Goal: Entertainment & Leisure: Consume media (video, audio)

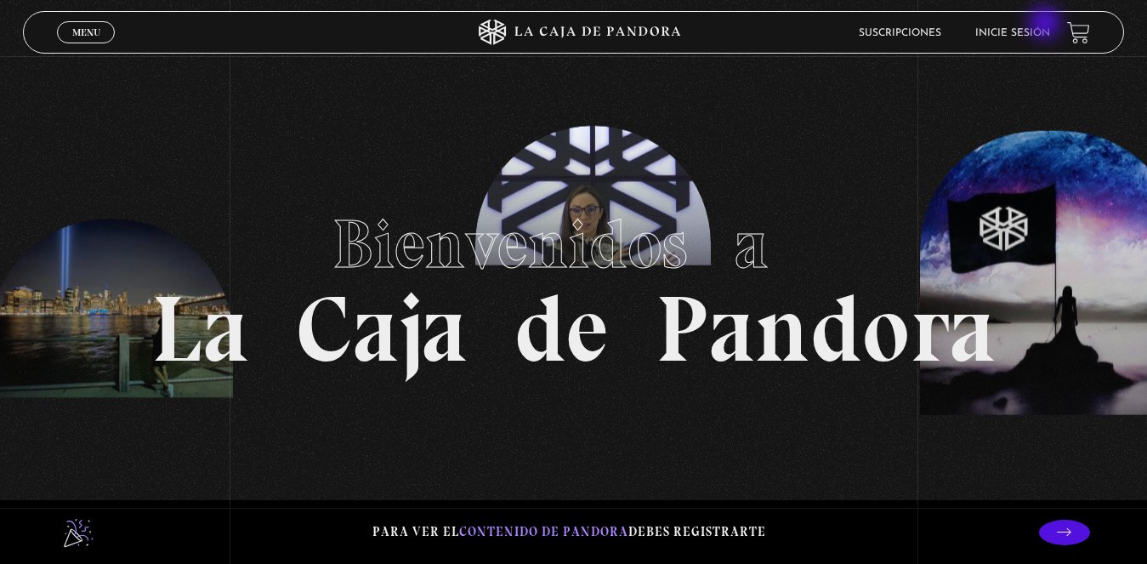
click at [1047, 25] on li "Inicie sesión" at bounding box center [1012, 33] width 75 height 26
click at [1040, 32] on link "Inicie sesión" at bounding box center [1012, 33] width 75 height 10
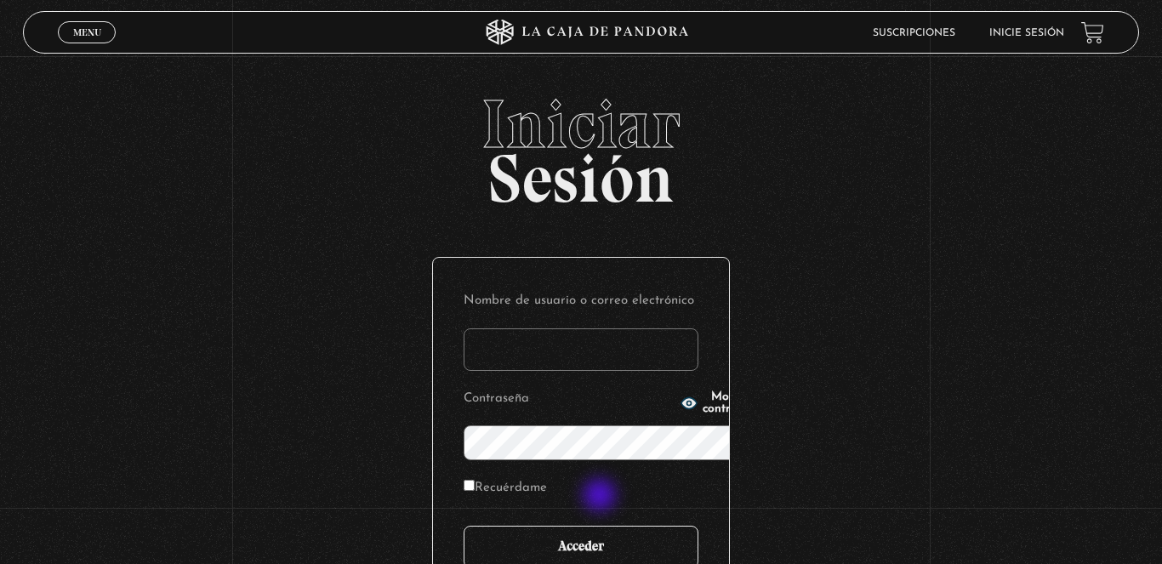
type input "karlapj14@hotmail.com"
click at [598, 526] on input "Acceder" at bounding box center [580, 547] width 235 height 43
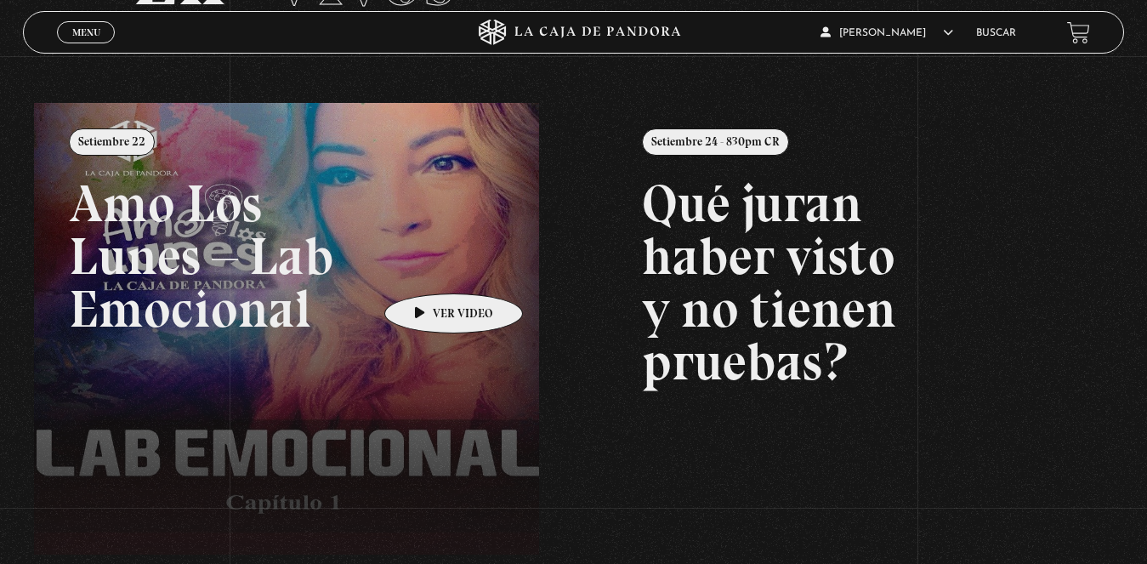
scroll to position [255, 0]
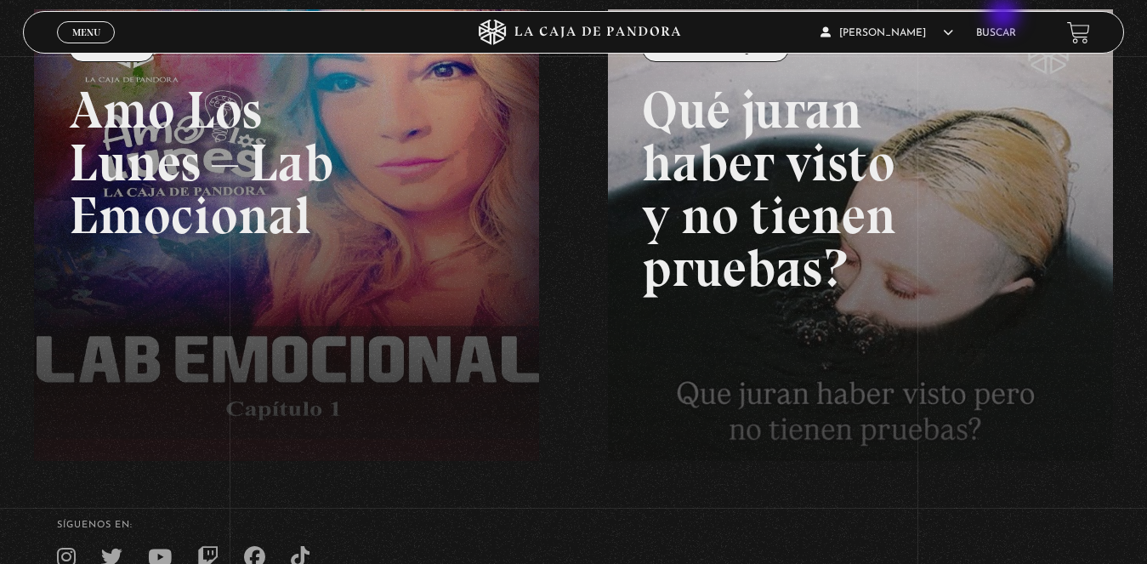
click at [1005, 16] on div "CARLA MAYELA PANIAGUA JIMENEZ En vivos Pandora Centinelas Mi cuenta Salir Buscar" at bounding box center [918, 33] width 344 height 40
click at [1008, 28] on link "Buscar" at bounding box center [996, 33] width 40 height 10
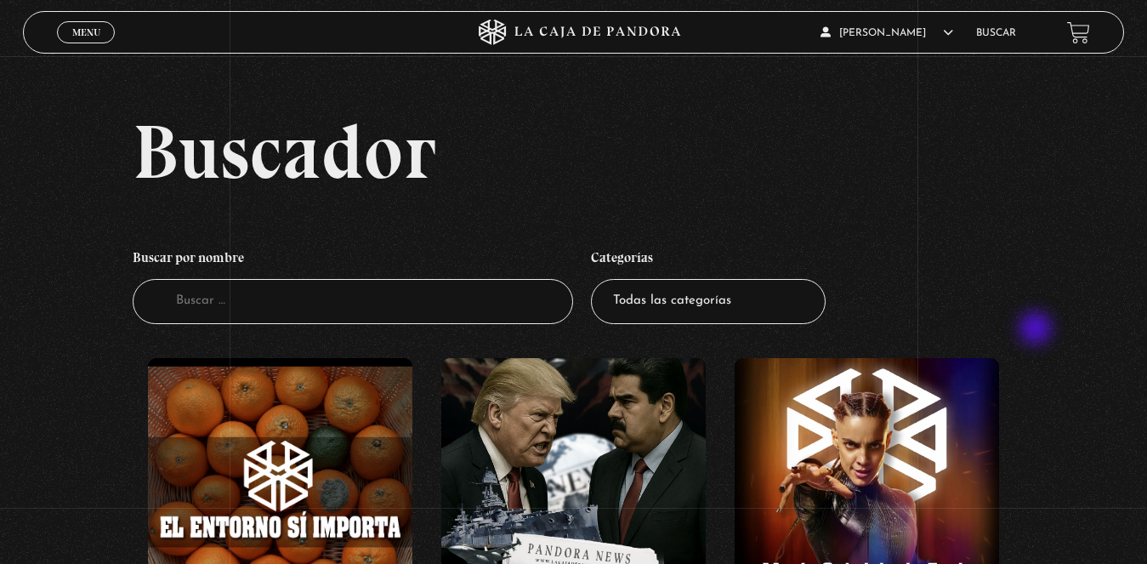
scroll to position [340, 0]
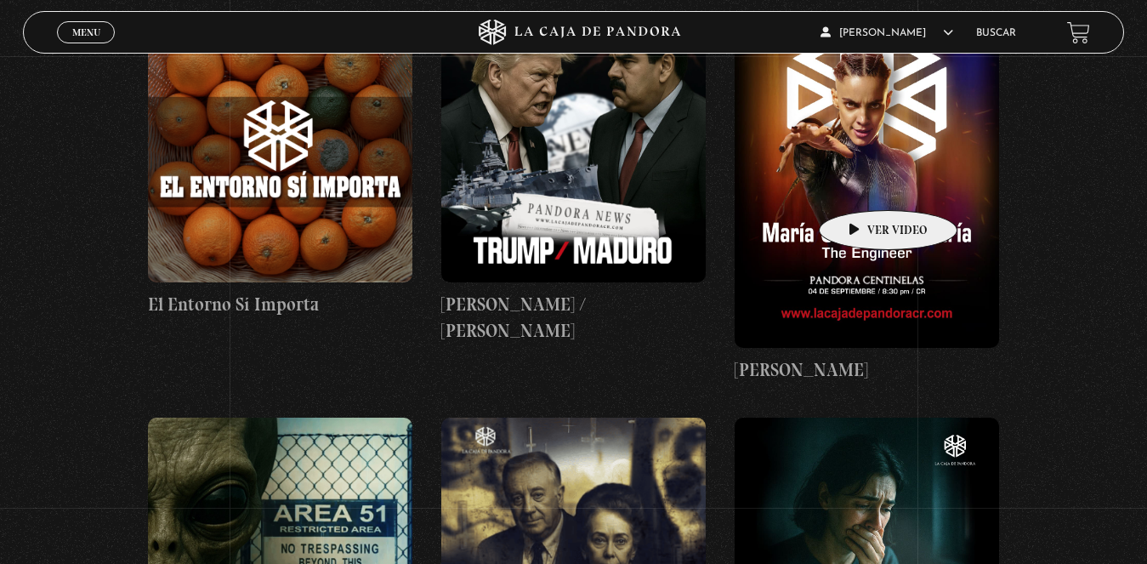
click at [861, 184] on figure at bounding box center [867, 183] width 264 height 331
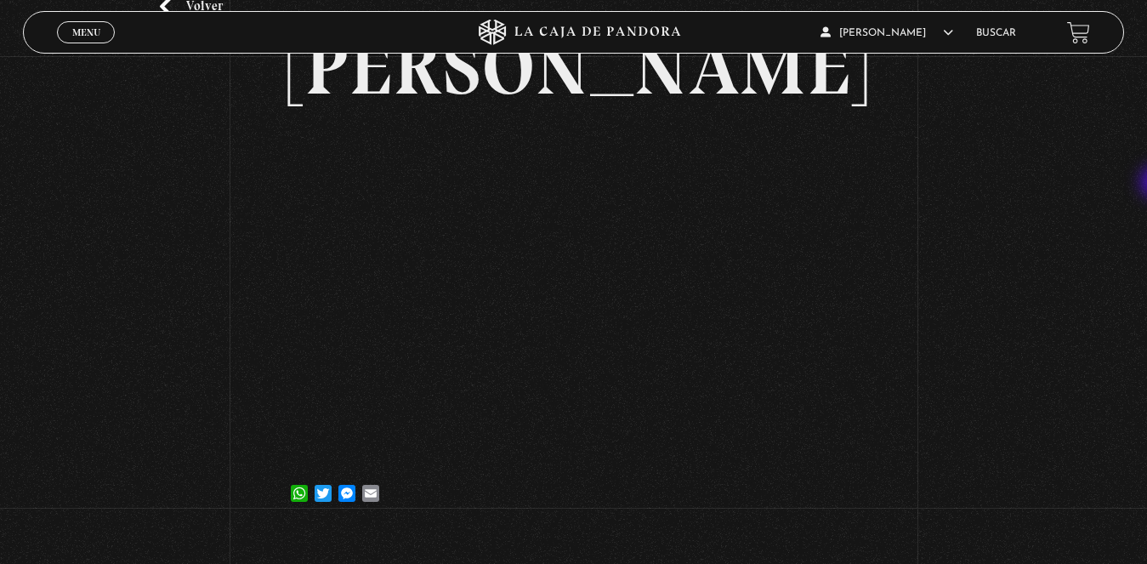
scroll to position [142, 0]
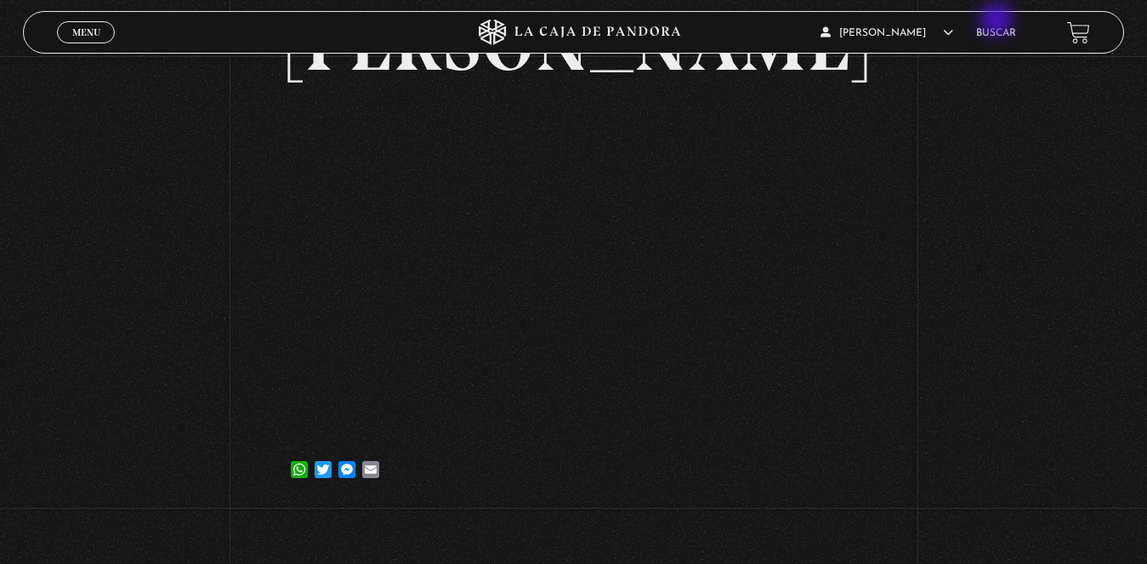
click at [995, 25] on li "Buscar" at bounding box center [996, 33] width 40 height 26
click at [1003, 40] on li "Buscar" at bounding box center [996, 33] width 40 height 26
click at [1002, 38] on li "Buscar" at bounding box center [996, 33] width 40 height 26
click at [1008, 34] on link "Buscar" at bounding box center [996, 33] width 40 height 10
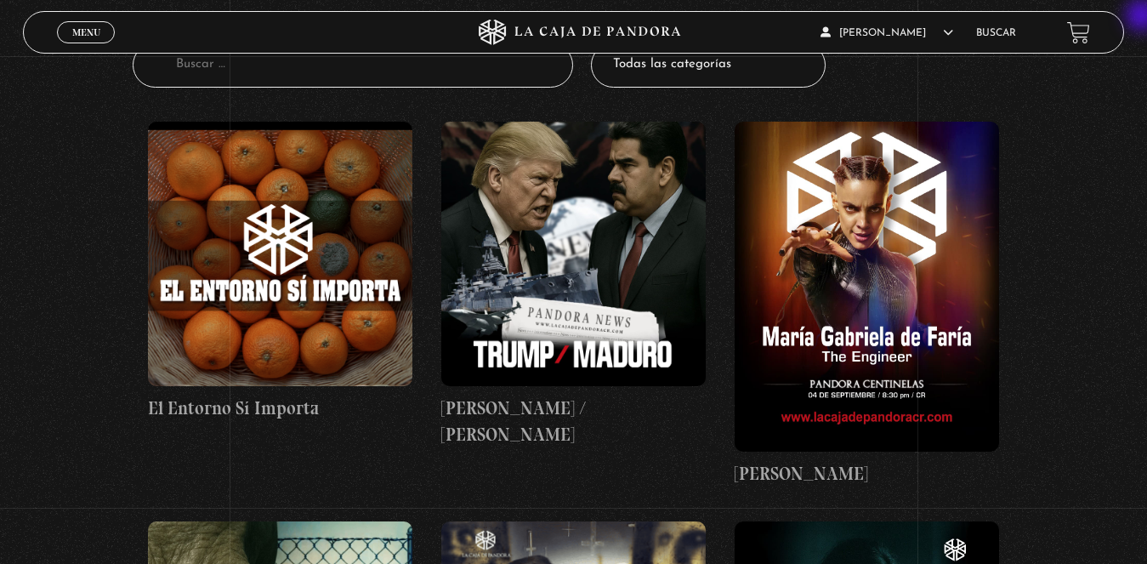
scroll to position [255, 0]
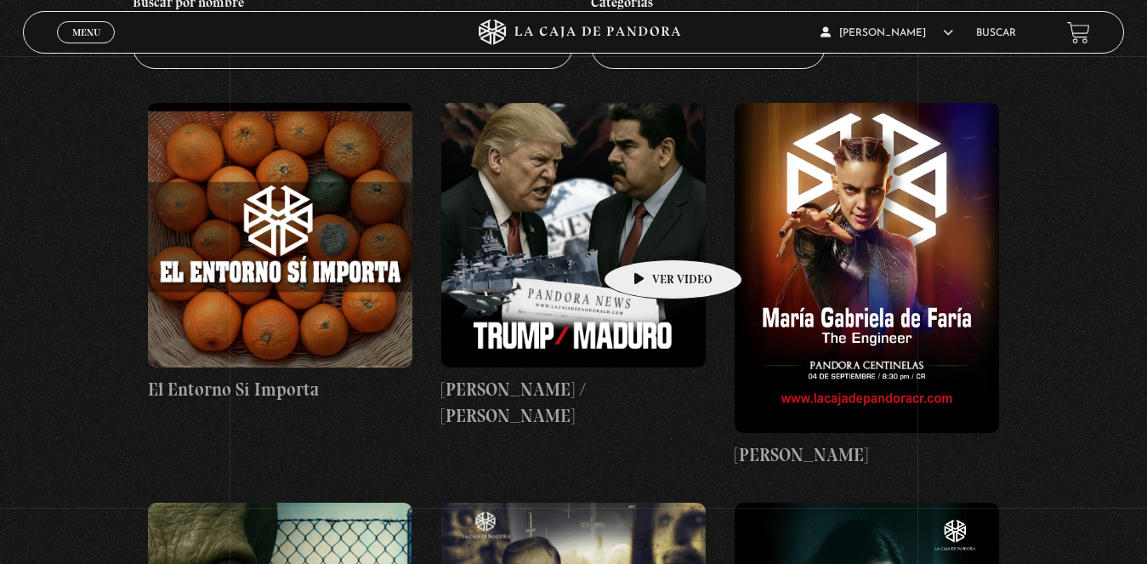
click at [645, 233] on figure at bounding box center [573, 235] width 264 height 264
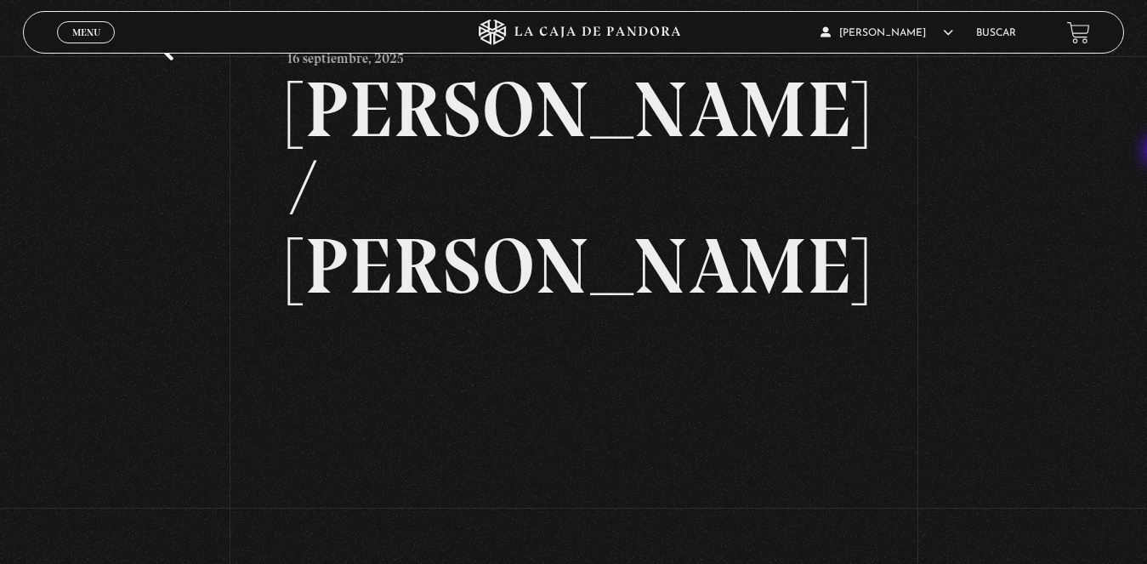
scroll to position [82, 0]
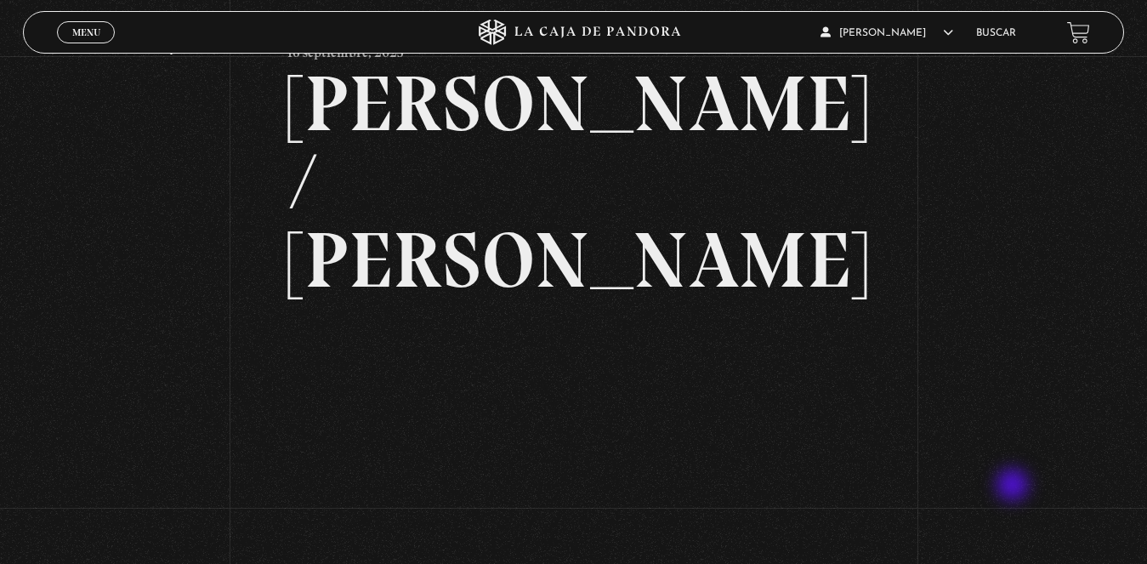
click at [1054, 483] on div "Volver 16 septiembre, 2025 Trump / Maduro WhatsApp Twitter Messenger Email" at bounding box center [573, 349] width 1147 height 751
click at [1067, 281] on div "Volver 16 septiembre, 2025 Trump / Maduro WhatsApp Twitter Messenger Email" at bounding box center [573, 349] width 1147 height 751
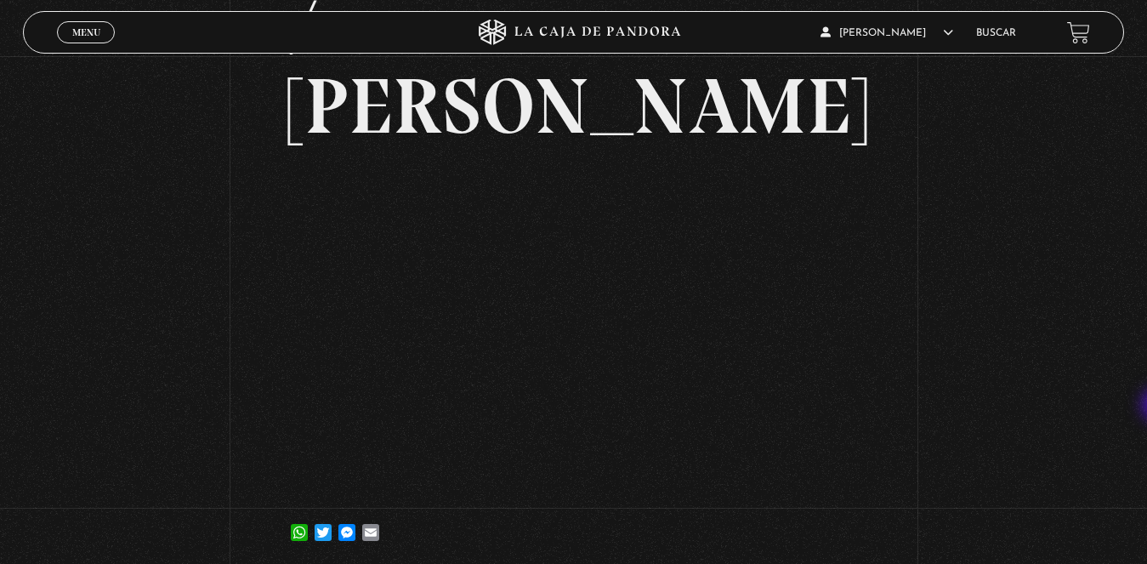
scroll to position [266, 0]
